Goal: Find specific page/section: Find specific page/section

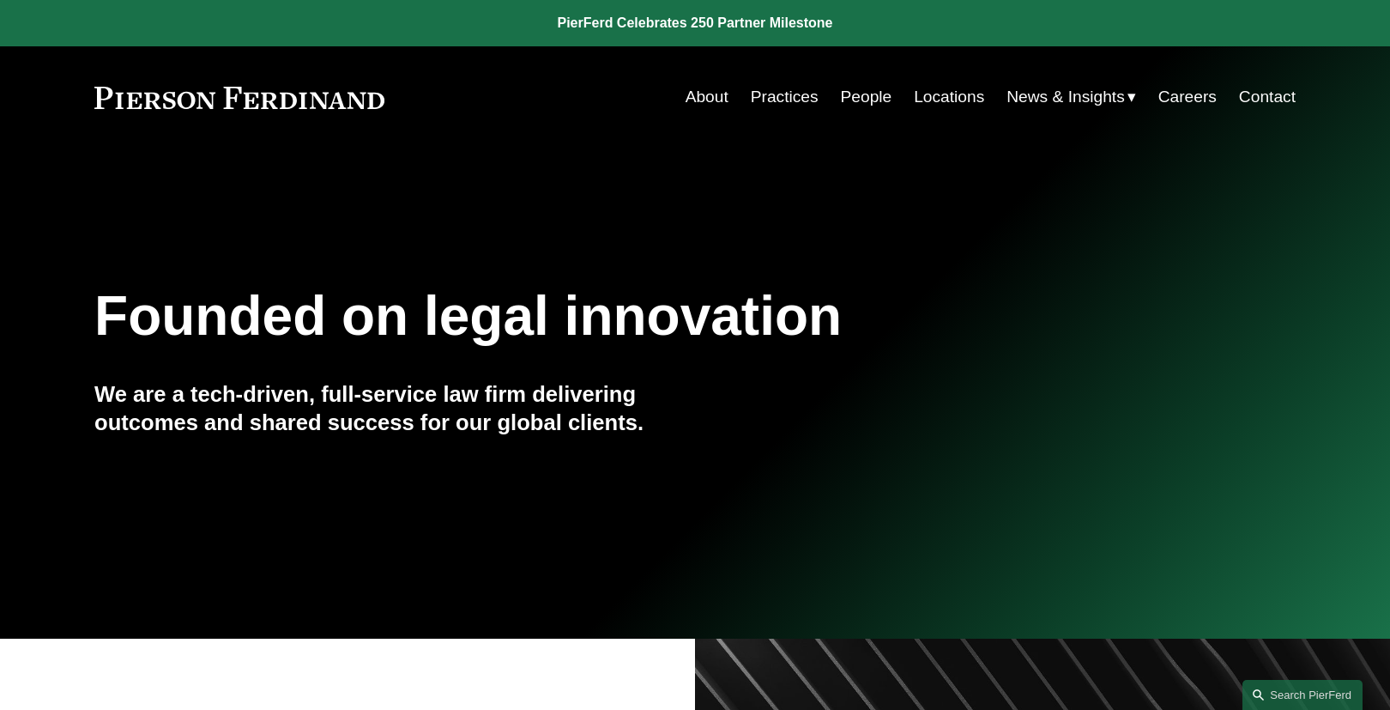
click at [868, 103] on link "People" at bounding box center [866, 97] width 51 height 33
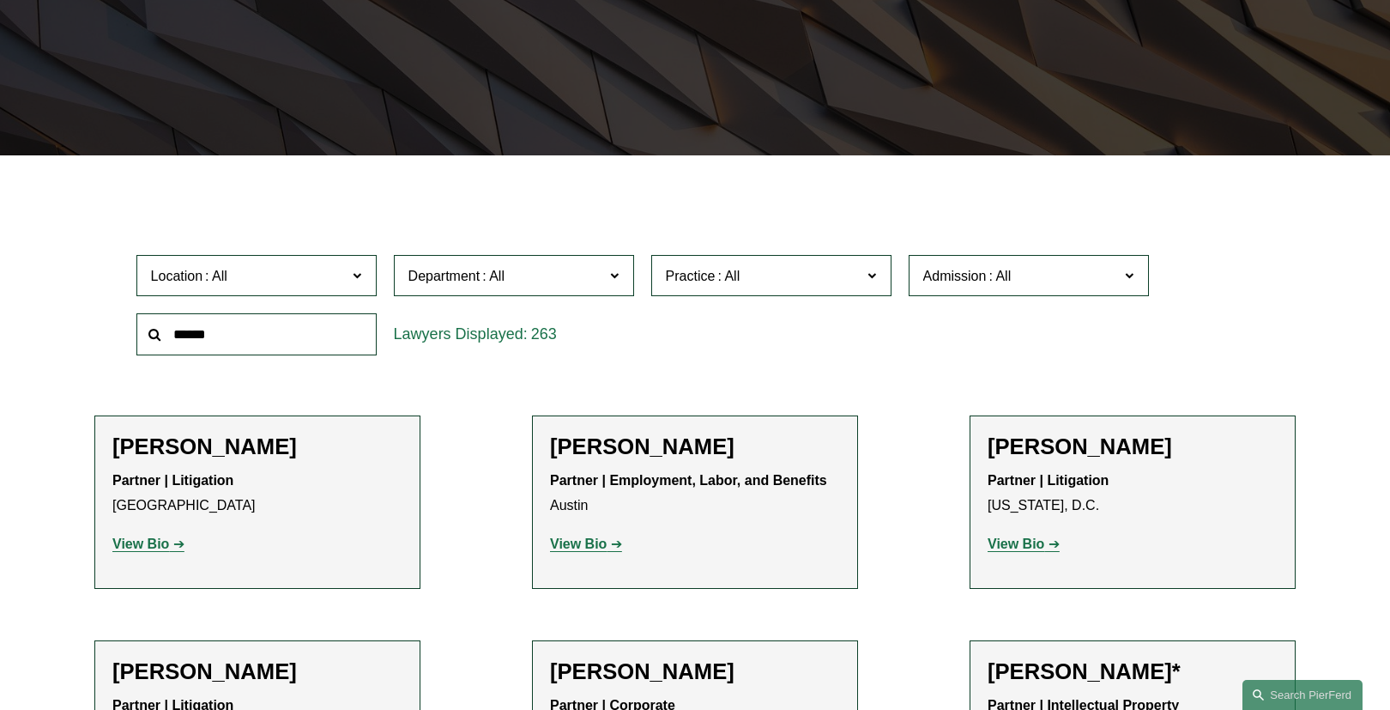
scroll to position [412, 0]
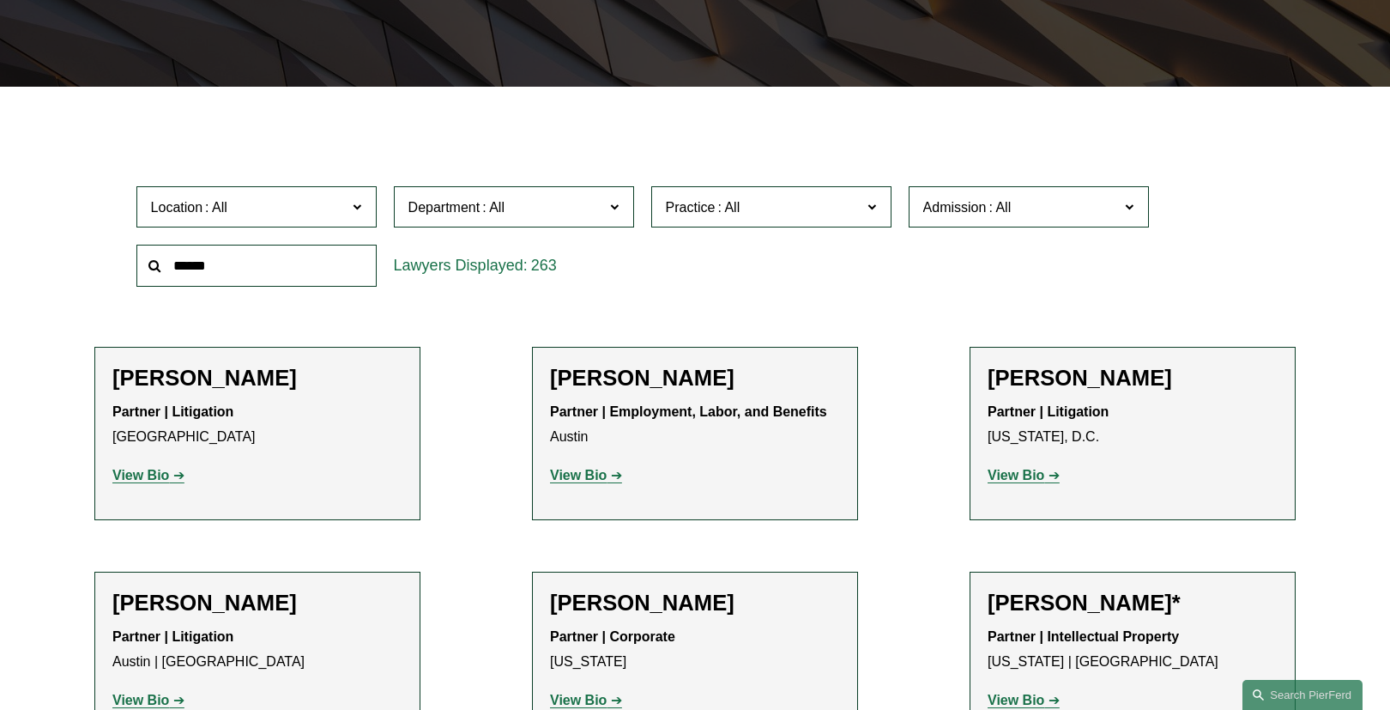
click at [1079, 213] on span "Admission" at bounding box center [1021, 207] width 197 height 23
click at [0, 0] on link "[US_STATE]" at bounding box center [0, 0] width 0 height 0
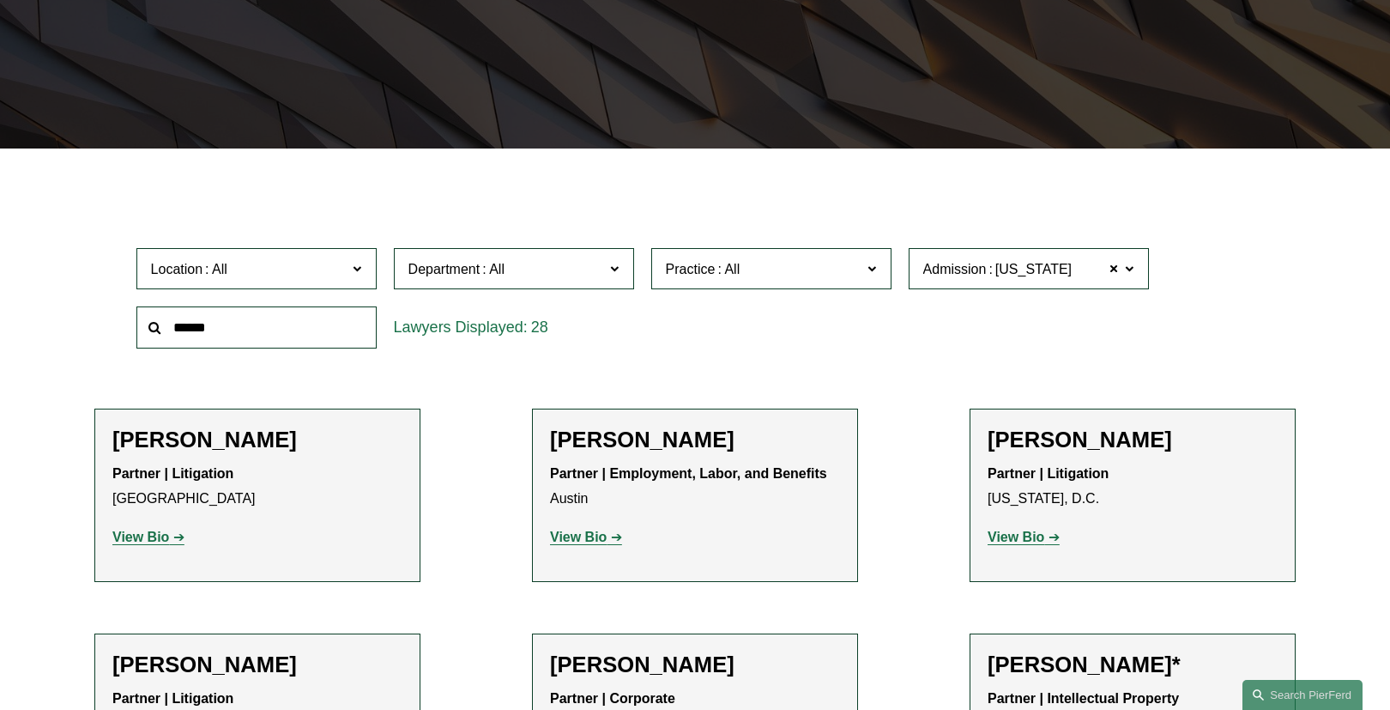
scroll to position [324, 0]
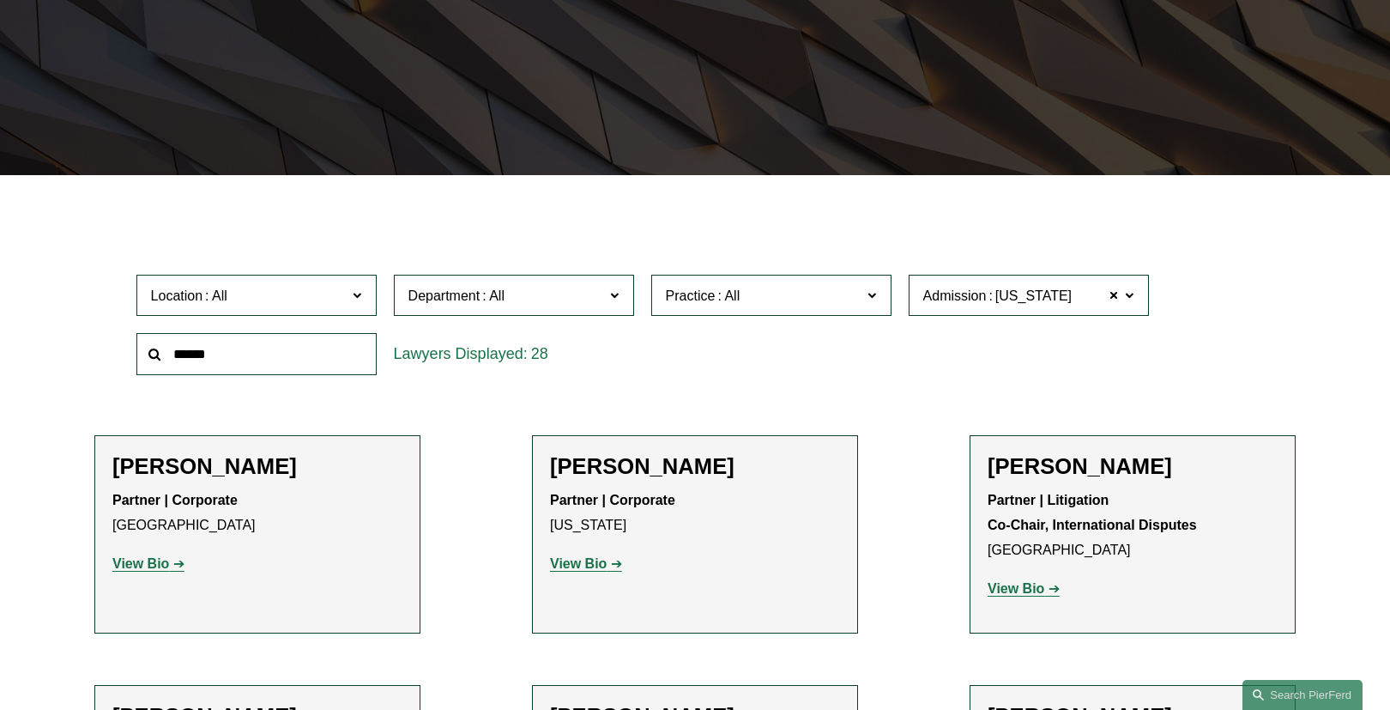
click at [814, 292] on span "Practice" at bounding box center [764, 295] width 197 height 23
click at [0, 0] on link "Healthcare" at bounding box center [0, 0] width 0 height 0
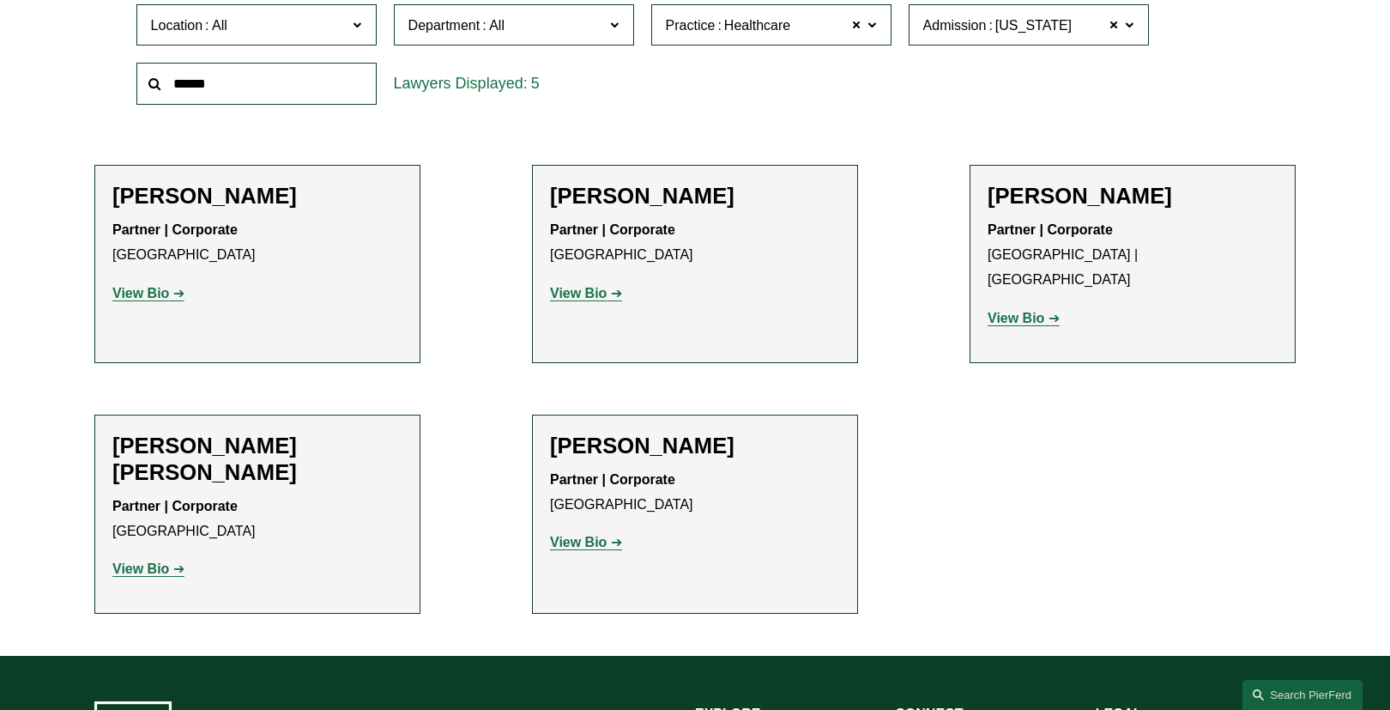
scroll to position [598, 0]
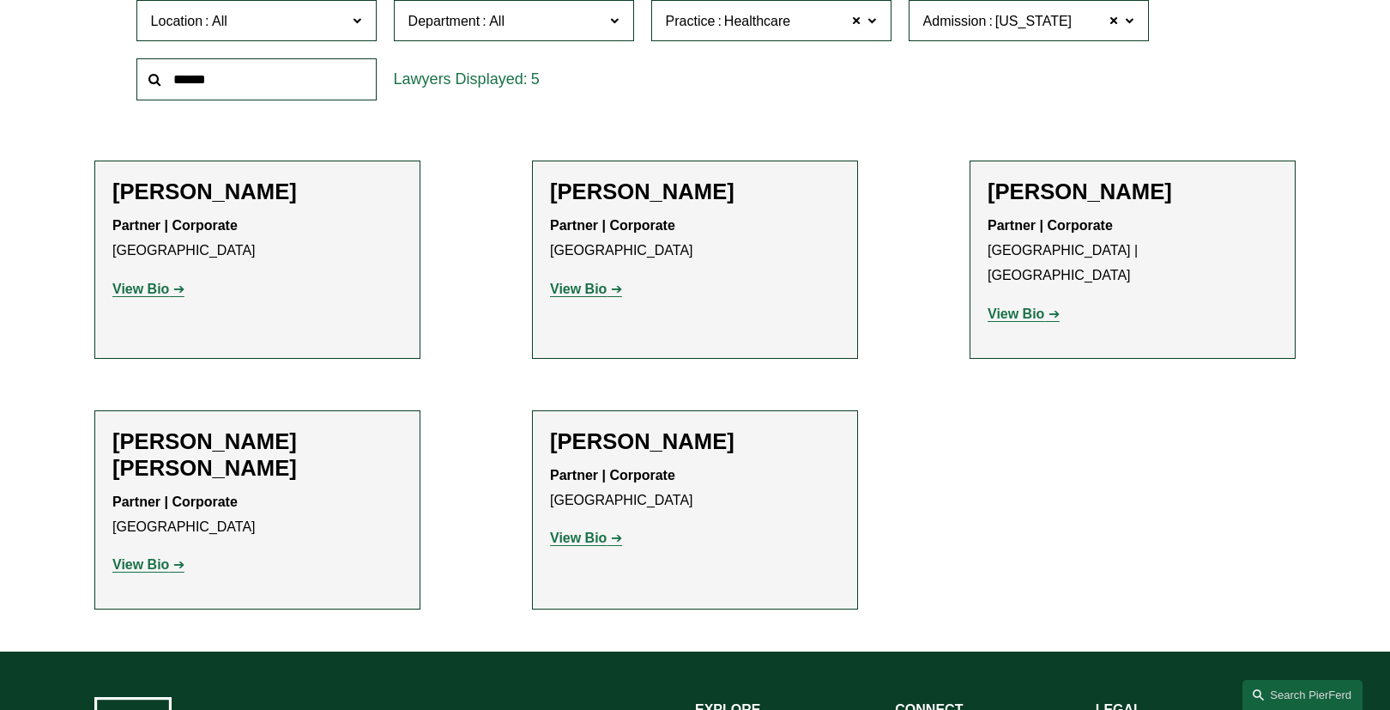
click at [604, 290] on strong "View Bio" at bounding box center [578, 288] width 57 height 15
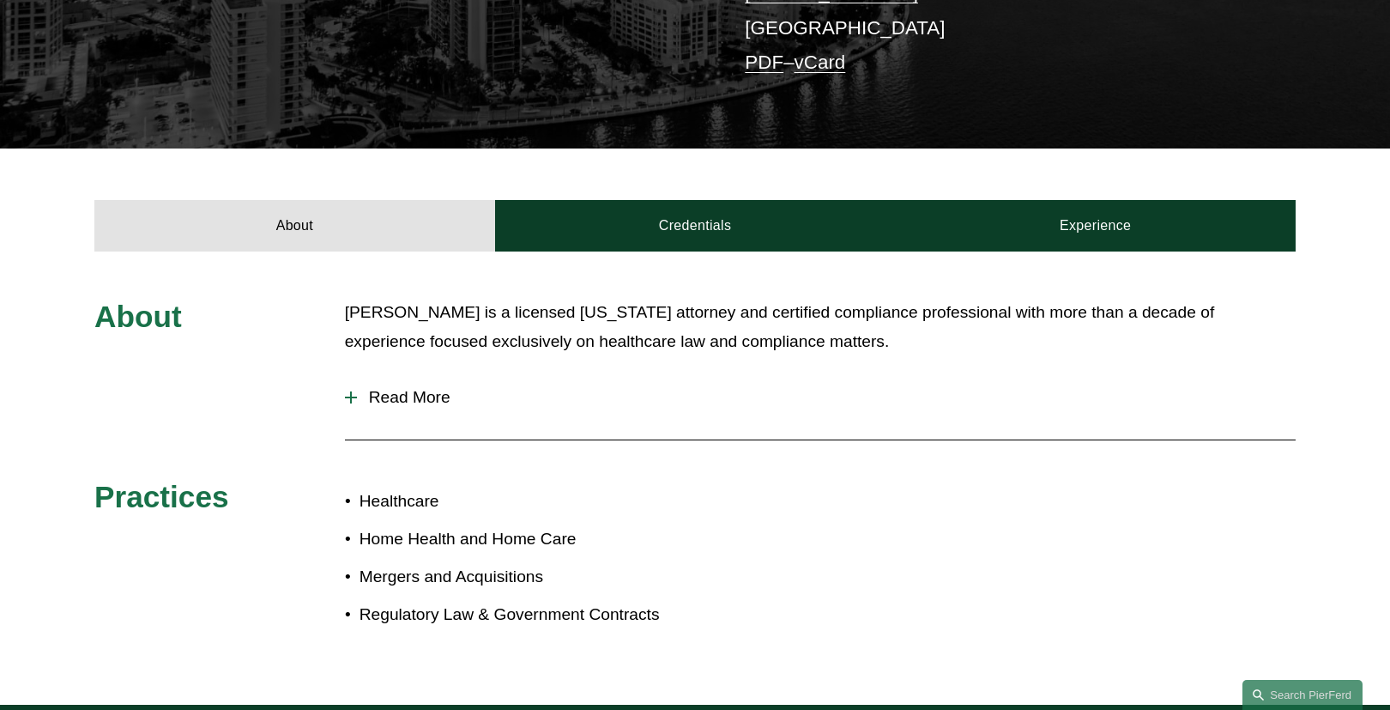
scroll to position [481, 0]
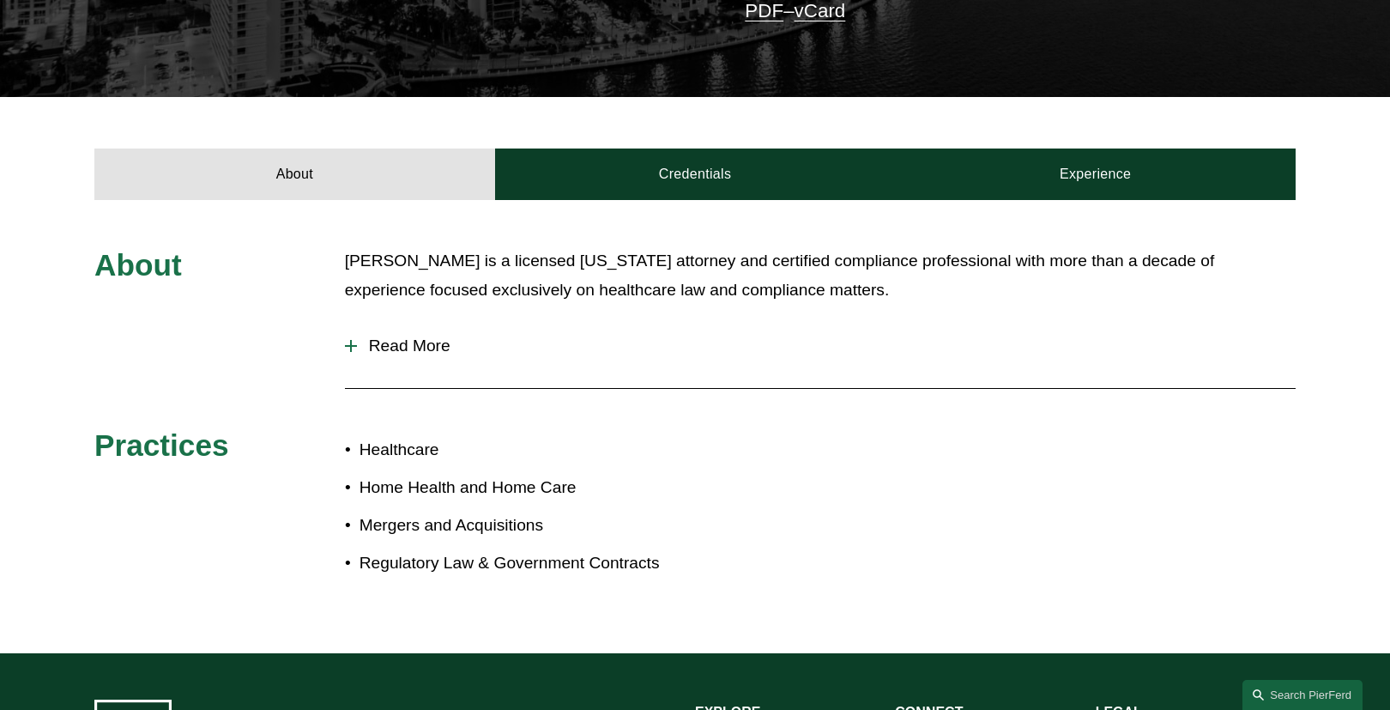
click at [351, 344] on div at bounding box center [351, 346] width 12 height 12
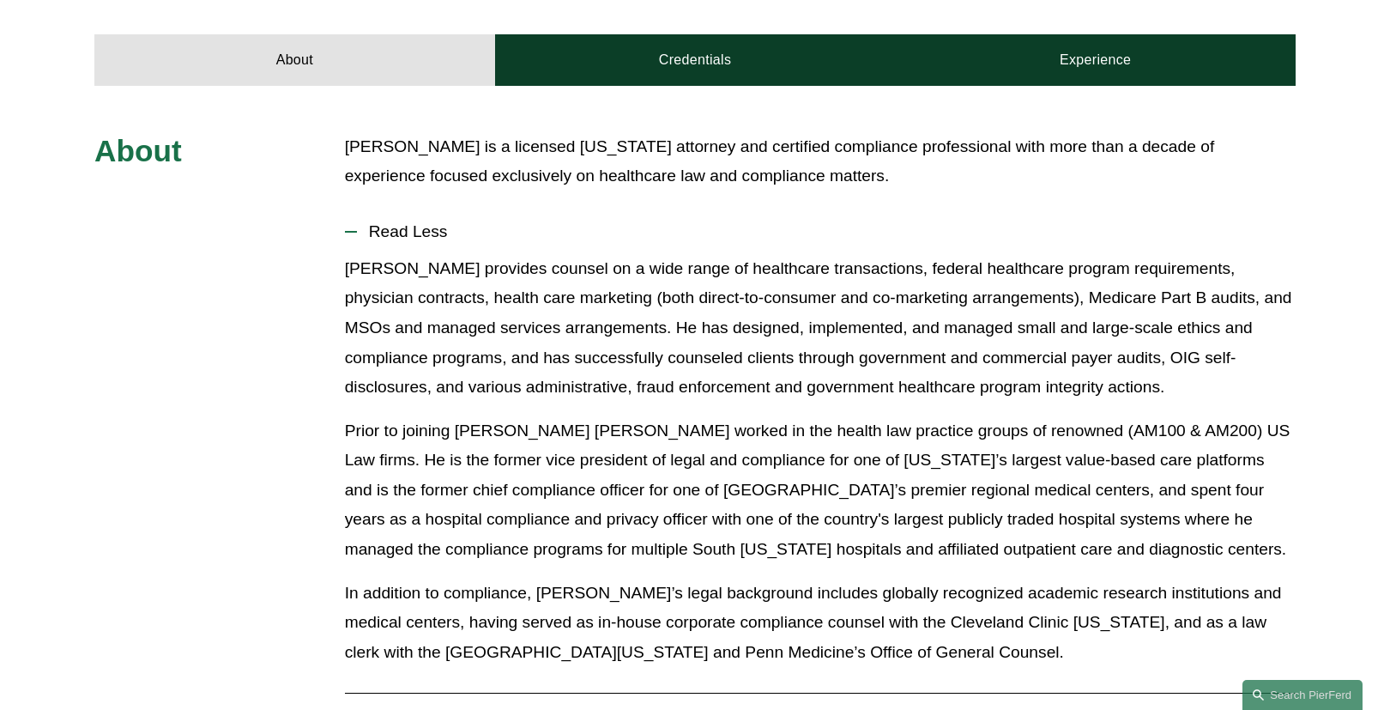
scroll to position [618, 0]
